Goal: Check status

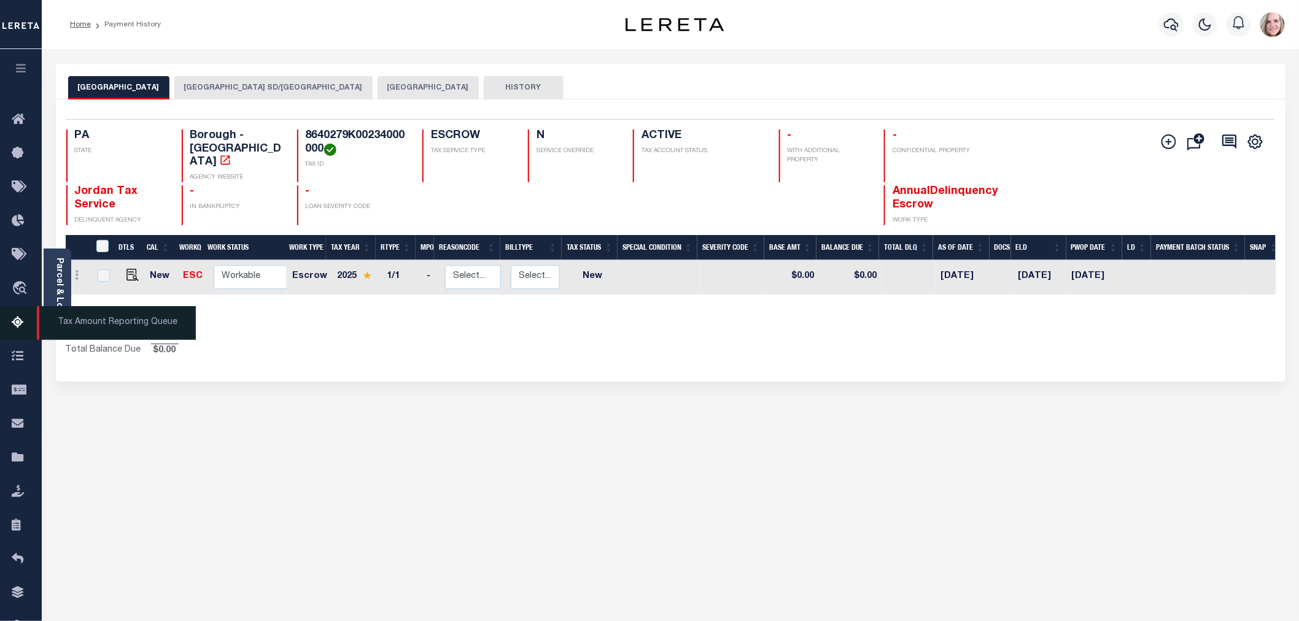
click at [94, 321] on span "Tax Amount Reporting Queue" at bounding box center [116, 323] width 159 height 34
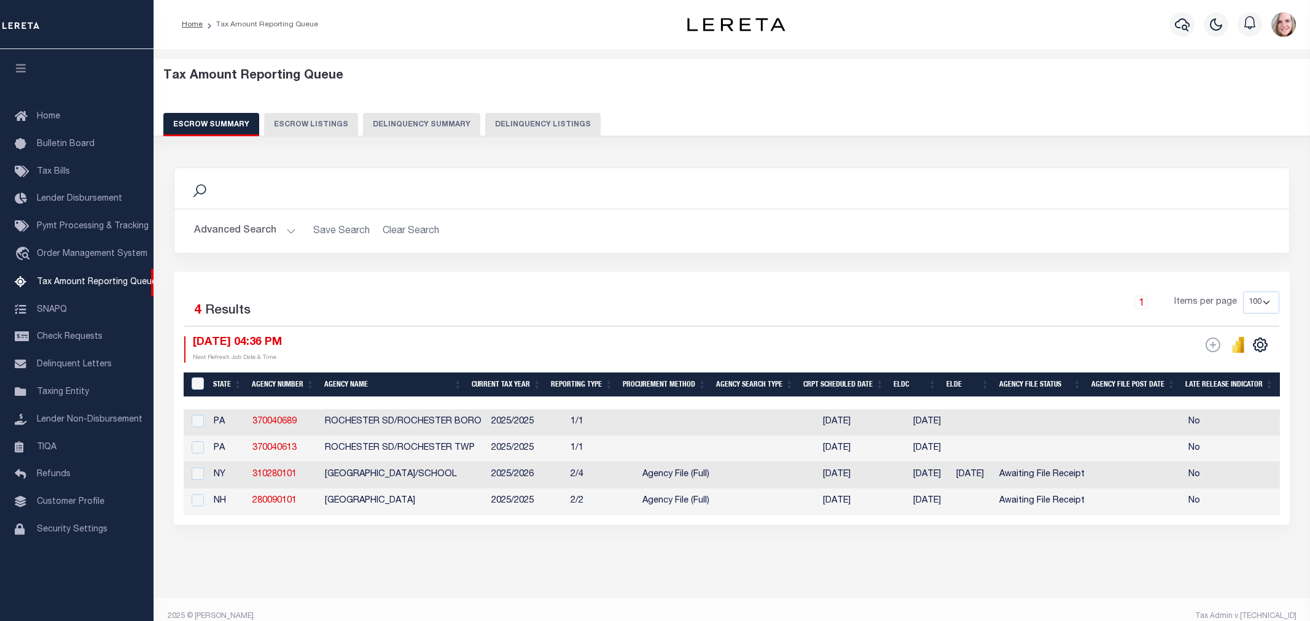
select select
select select "100"
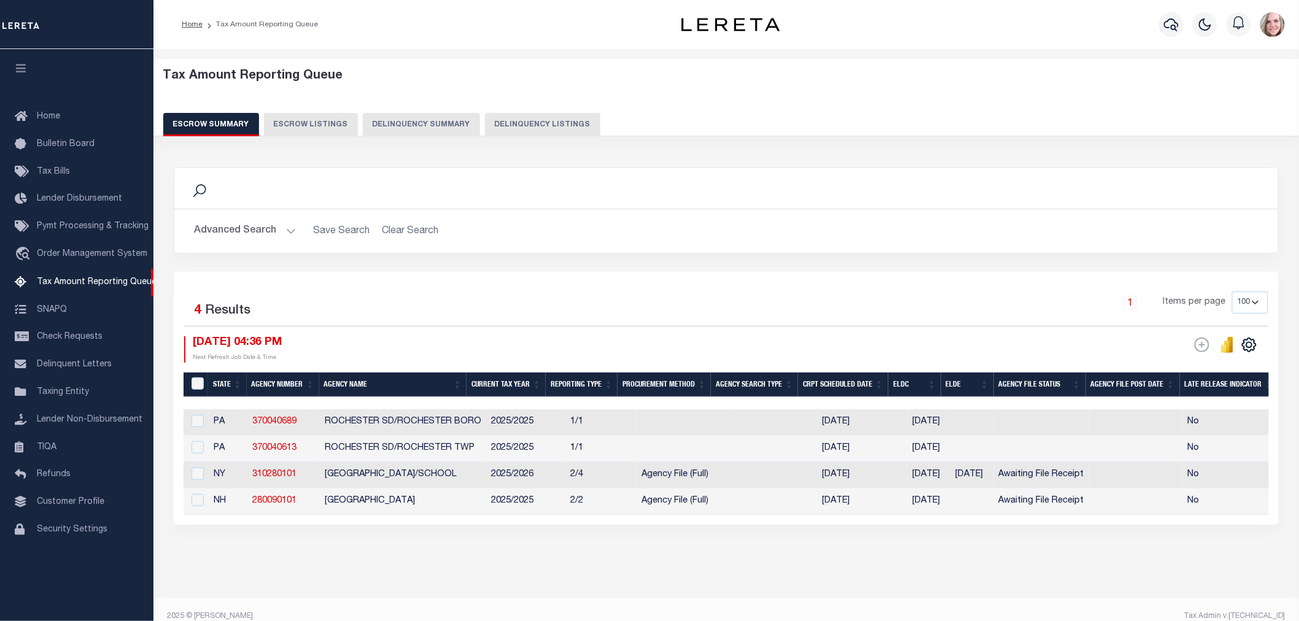
click at [242, 225] on button "Advanced Search" at bounding box center [245, 231] width 102 height 24
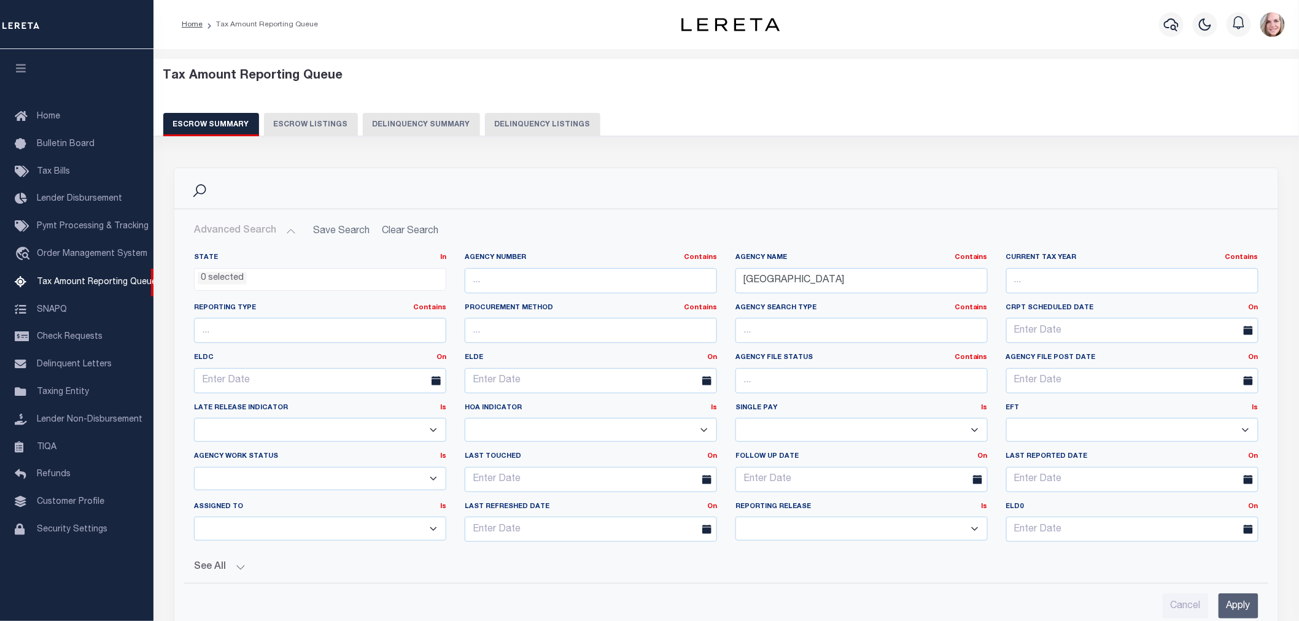
scroll to position [136, 0]
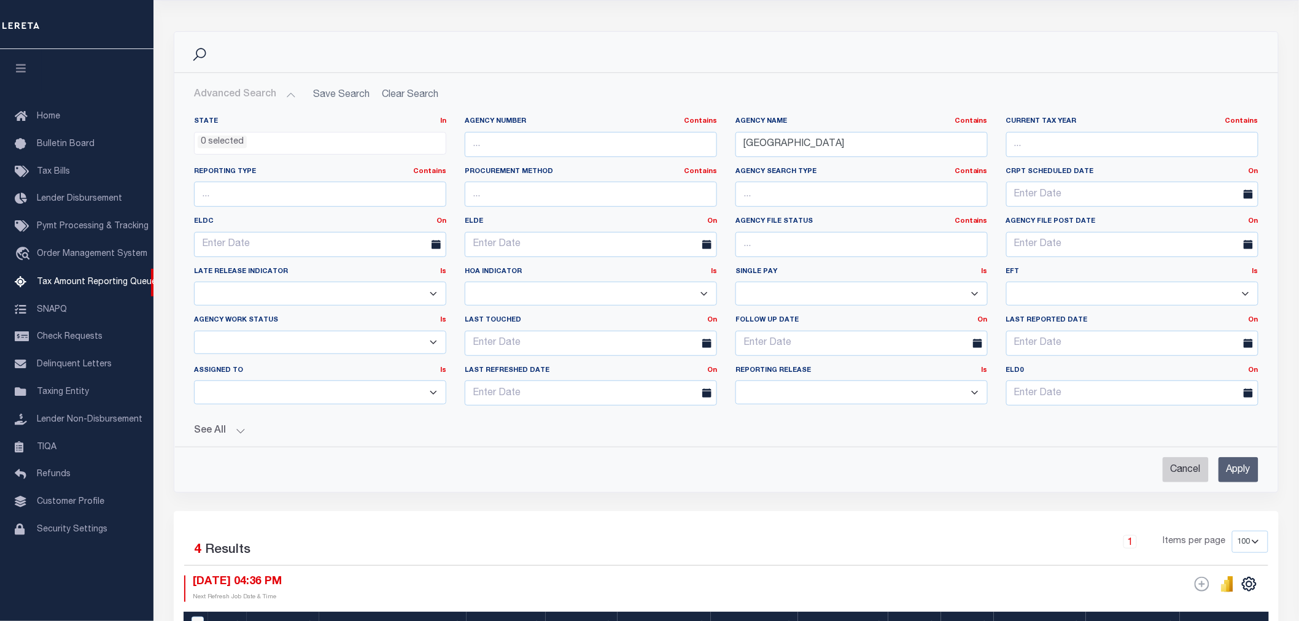
click at [1194, 464] on input "Cancel" at bounding box center [1186, 469] width 46 height 25
checkbox input "true"
select select
